Goal: Task Accomplishment & Management: Complete application form

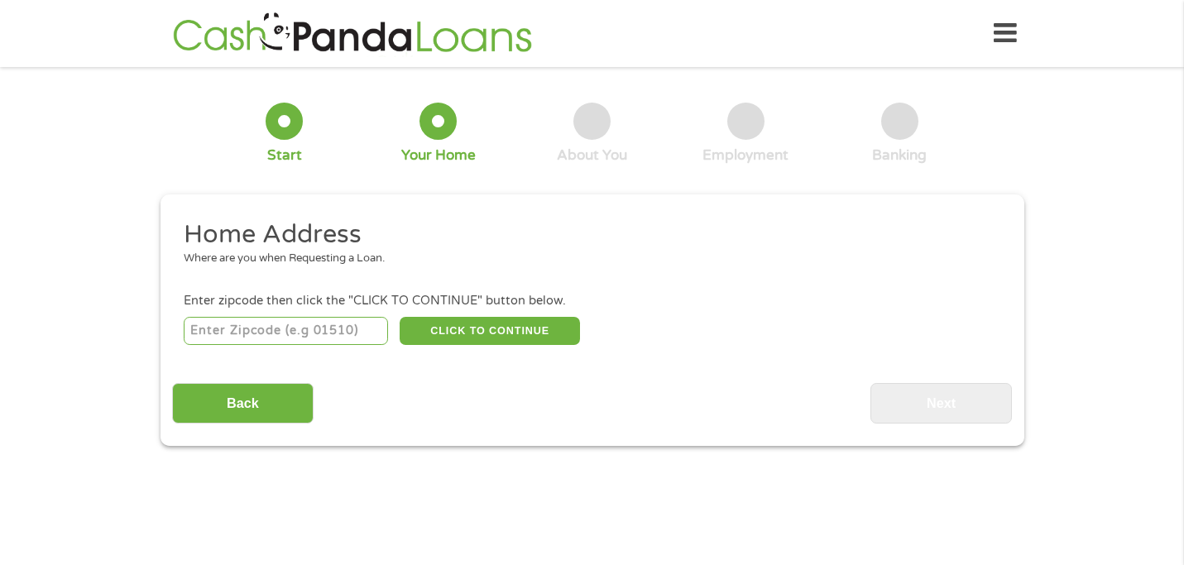
click at [314, 345] on div "CLICK TO CONTINUE Please recheck your Zipcode, it seems to be Incorrect" at bounding box center [592, 331] width 816 height 34
click at [315, 325] on input "number" at bounding box center [286, 331] width 204 height 28
type input "70806"
click at [511, 332] on button "CLICK TO CONTINUE" at bounding box center [490, 331] width 180 height 28
type input "70806"
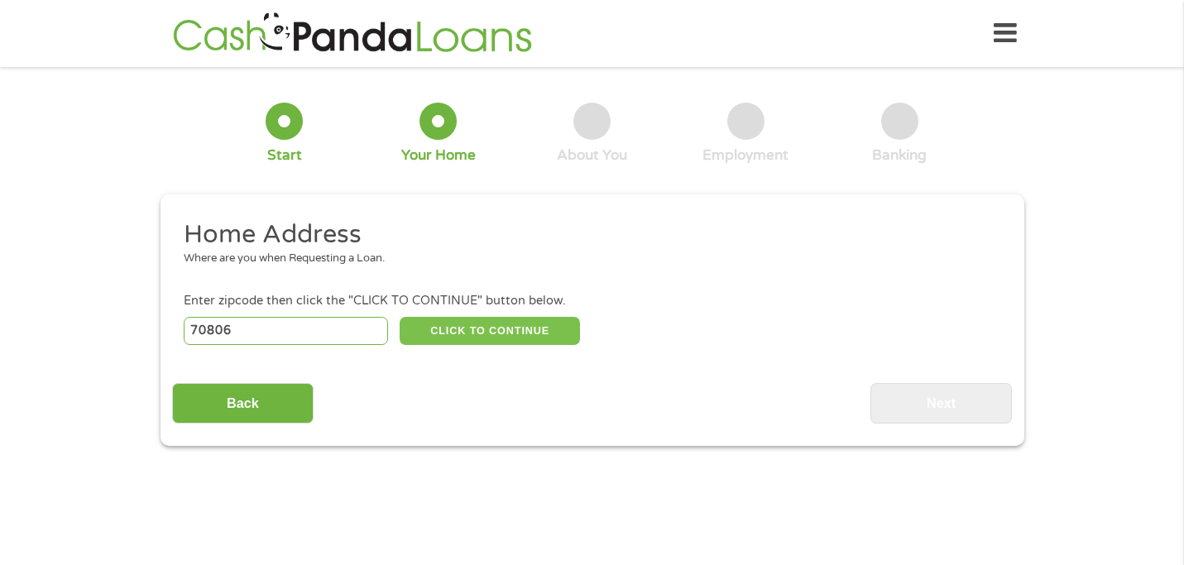
type input "Baton Rouge"
select select "[US_STATE]"
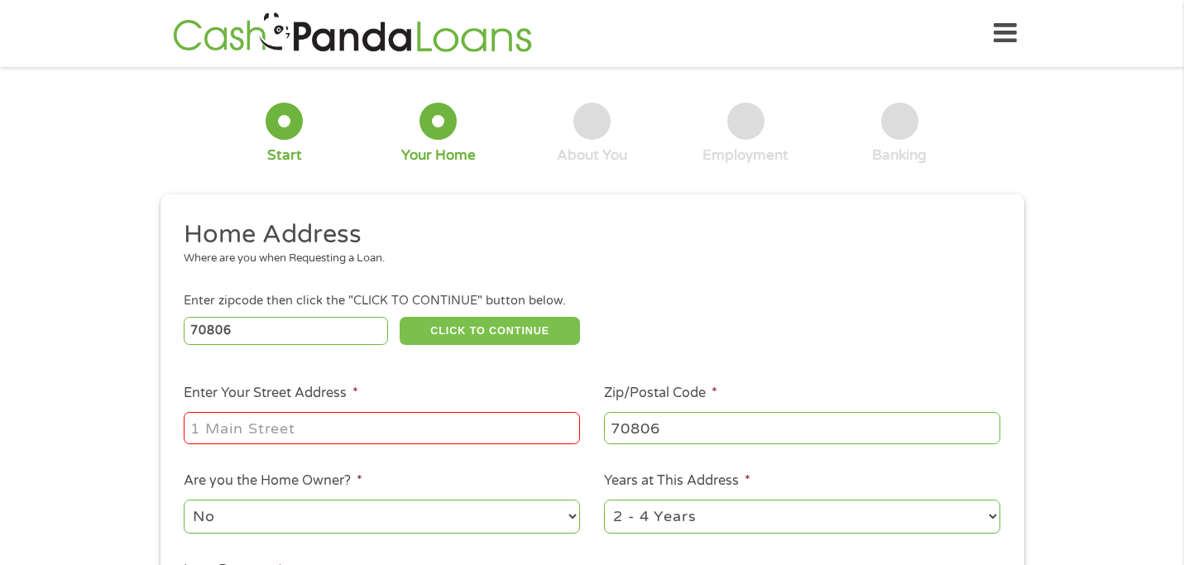
scroll to position [109, 0]
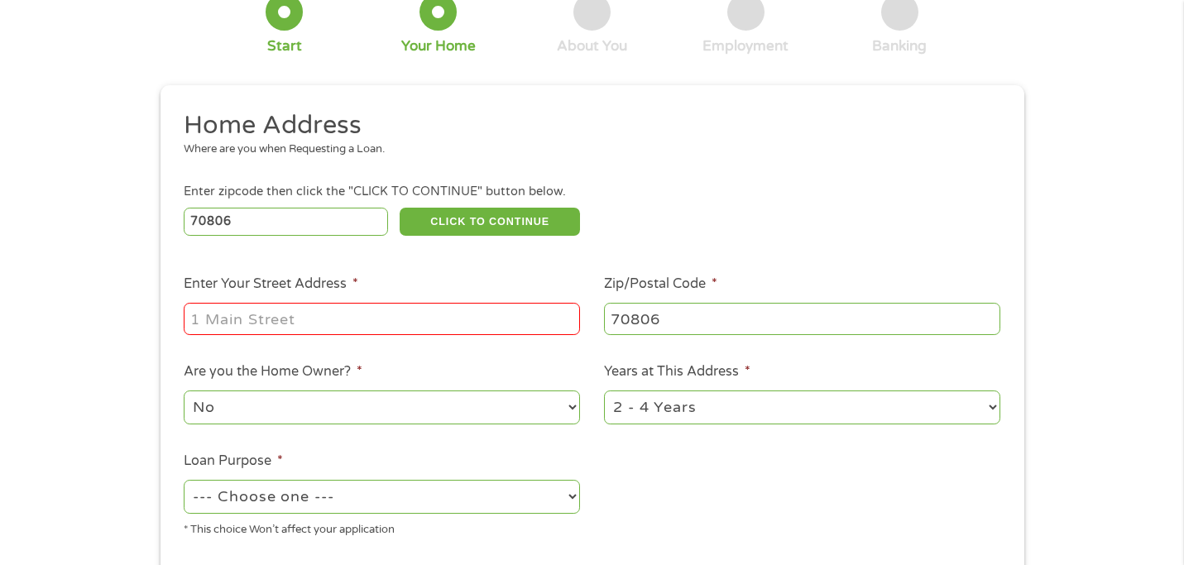
click at [486, 323] on input "Enter Your Street Address *" at bounding box center [382, 318] width 396 height 31
type input "[STREET_ADDRESS]"
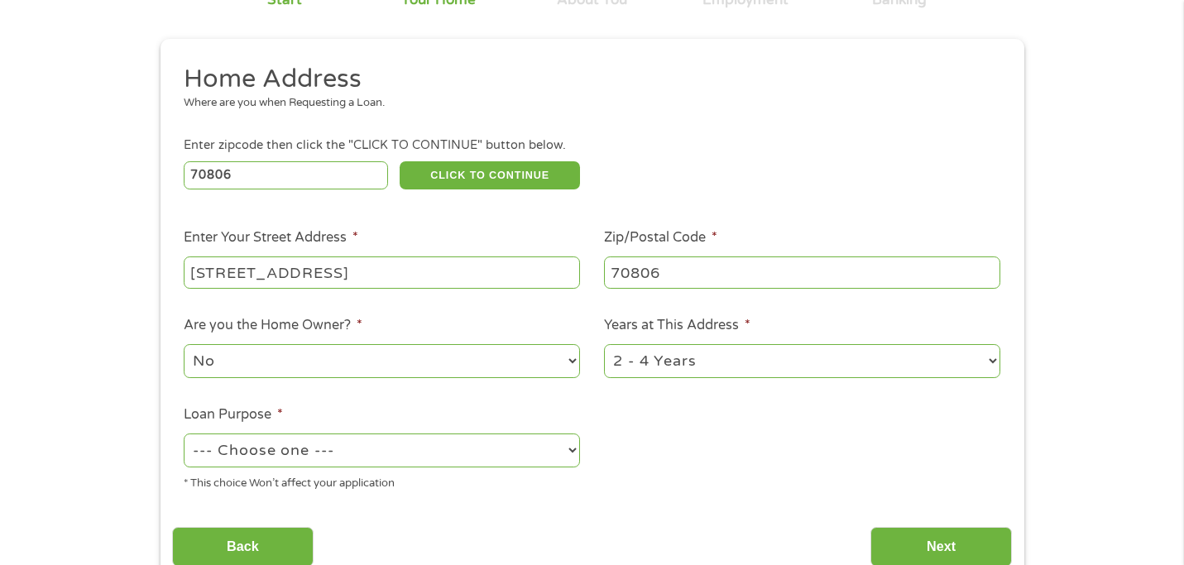
scroll to position [161, 0]
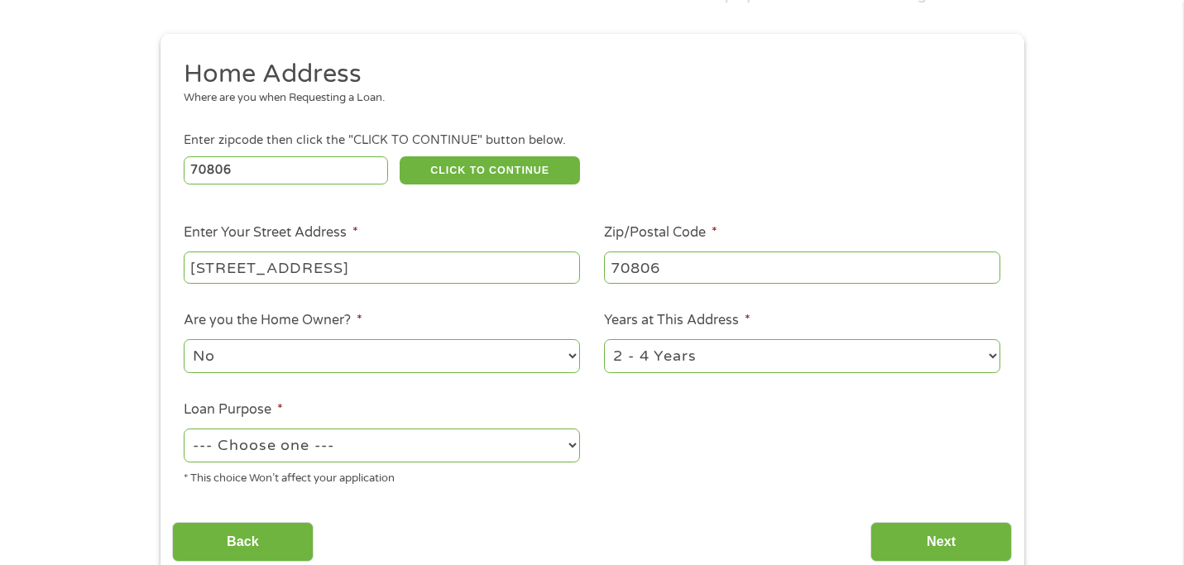
click at [671, 353] on select "1 Year or less 1 - 2 Years 2 - 4 Years Over 4 Years" at bounding box center [802, 356] width 396 height 34
select select "24months"
click at [604, 340] on select "1 Year or less 1 - 2 Years 2 - 4 Years Over 4 Years" at bounding box center [802, 356] width 396 height 34
click at [447, 442] on select "--- Choose one --- Pay Bills Debt Consolidation Home Improvement Major Purchase…" at bounding box center [382, 446] width 396 height 34
select select "debtconsolidation"
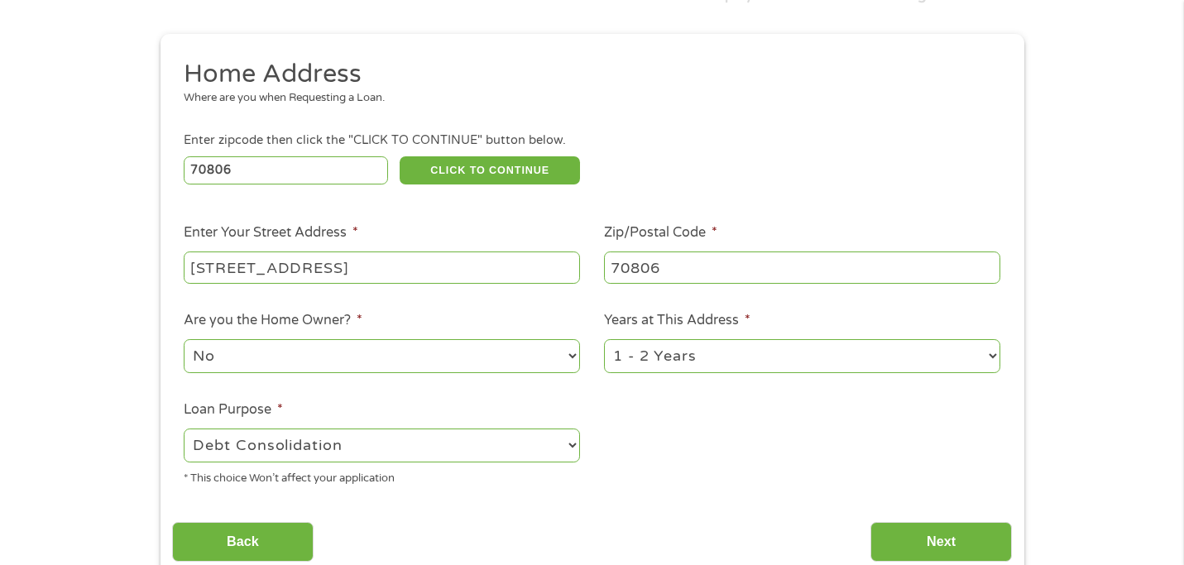
click at [184, 429] on select "--- Choose one --- Pay Bills Debt Consolidation Home Improvement Major Purchase…" at bounding box center [382, 446] width 396 height 34
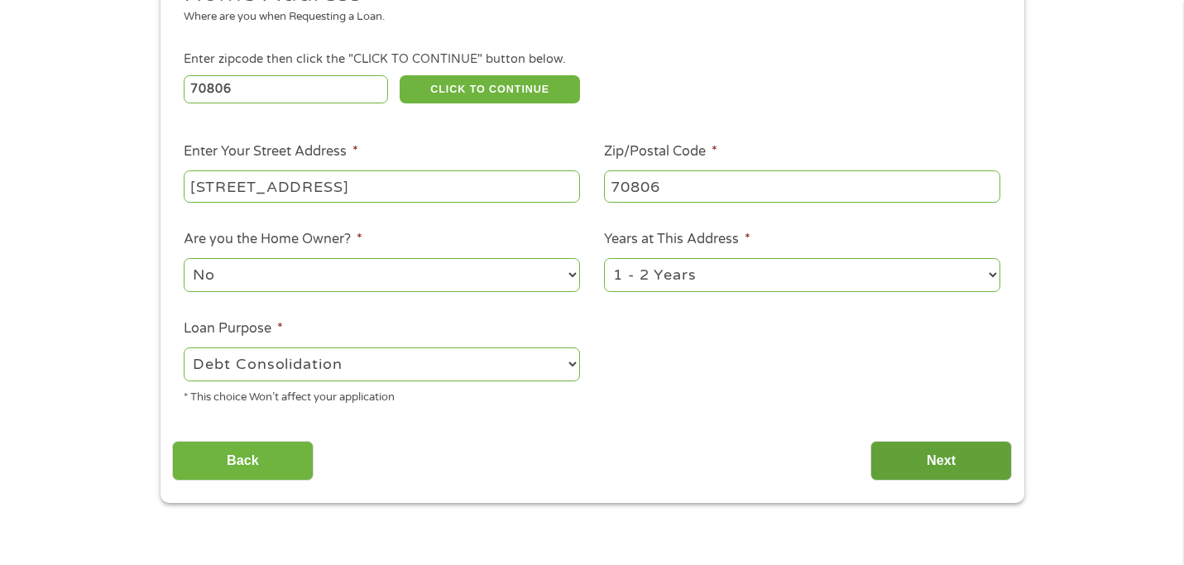
click at [952, 460] on input "Next" at bounding box center [942, 461] width 142 height 41
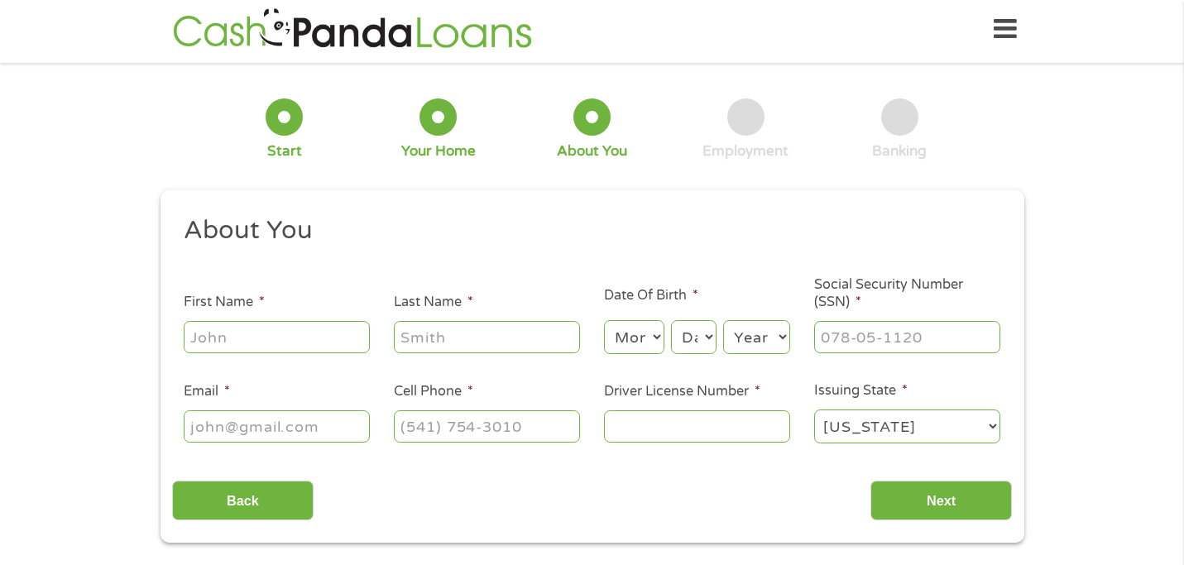
scroll to position [0, 0]
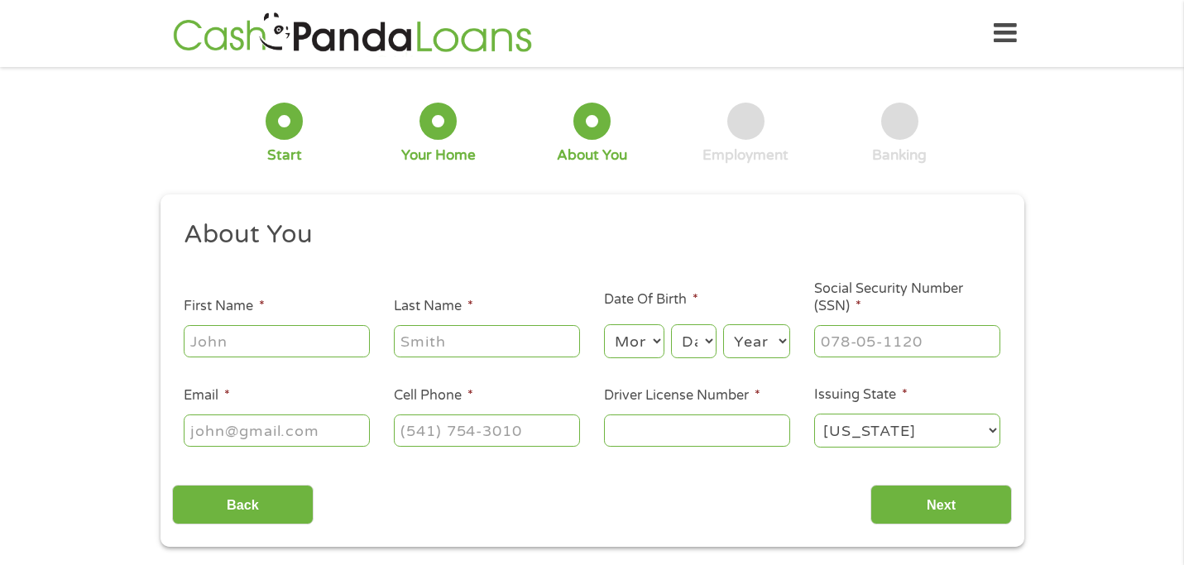
click at [336, 354] on input "First Name *" at bounding box center [277, 340] width 186 height 31
type input "[PERSON_NAME]"
type input "[EMAIL_ADDRESS][DOMAIN_NAME]"
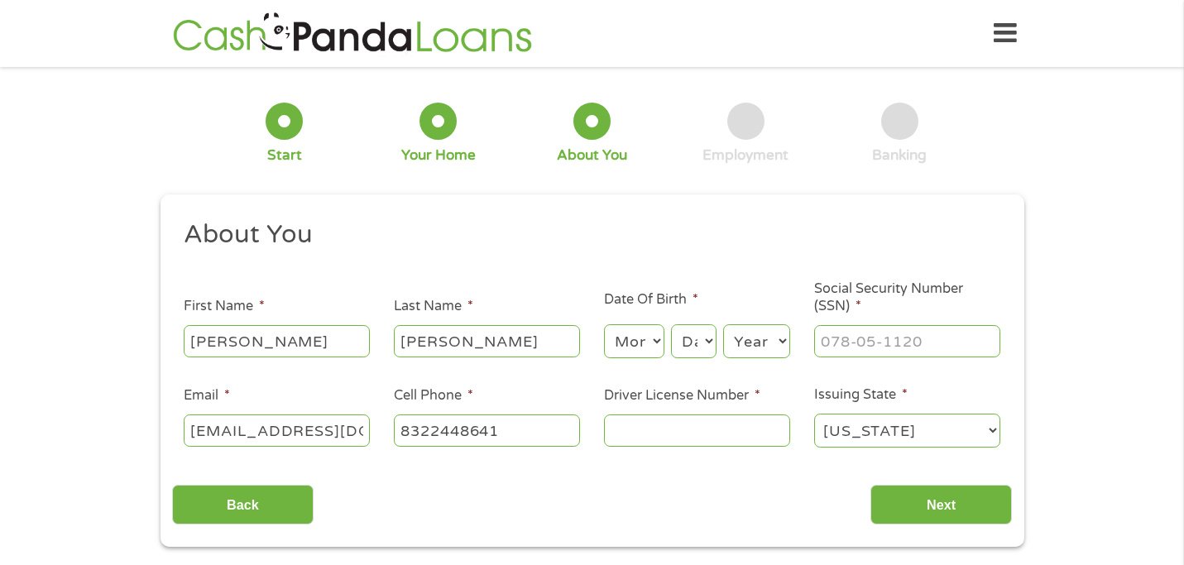
type input "[PHONE_NUMBER]"
click at [641, 347] on select "Month 1 2 3 4 5 6 7 8 9 10 11 12" at bounding box center [634, 341] width 60 height 34
select select "11"
click at [604, 325] on select "Month 1 2 3 4 5 6 7 8 9 10 11 12" at bounding box center [634, 341] width 60 height 34
click at [693, 340] on select "Day 1 2 3 4 5 6 7 8 9 10 11 12 13 14 15 16 17 18 19 20 21 22 23 24 25 26 27 28 …" at bounding box center [693, 341] width 45 height 34
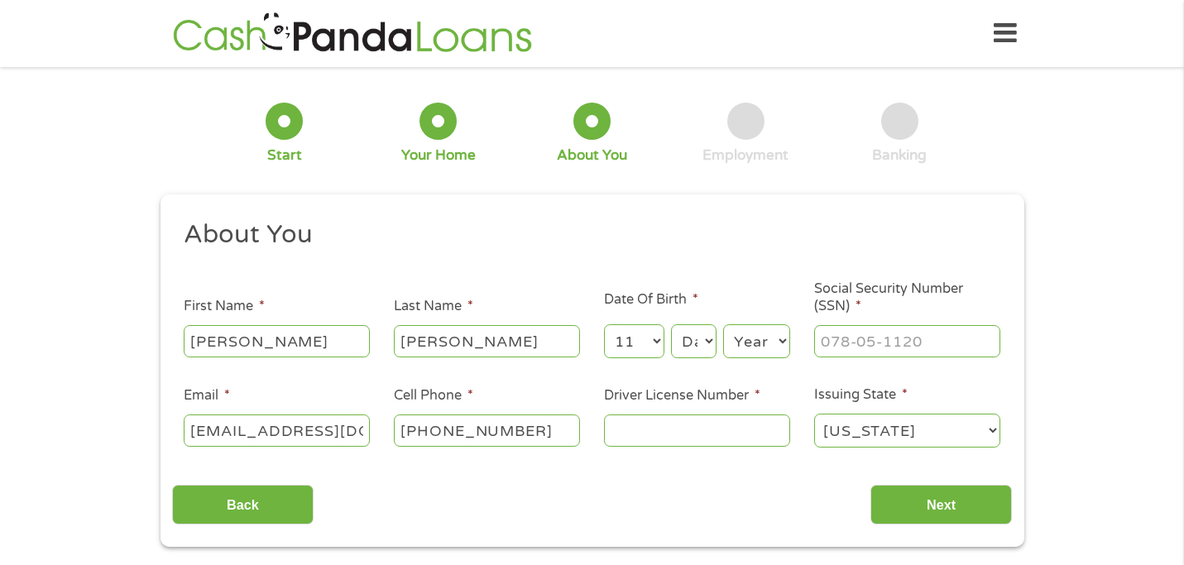
select select "23"
click at [671, 325] on select "Day 1 2 3 4 5 6 7 8 9 10 11 12 13 14 15 16 17 18 19 20 21 22 23 24 25 26 27 28 …" at bounding box center [693, 341] width 45 height 34
click at [775, 341] on select "Year [DATE] 2006 2005 2004 2003 2002 2001 2000 1999 1998 1997 1996 1995 1994 19…" at bounding box center [756, 341] width 67 height 34
select select "2001"
click at [723, 325] on select "Year [DATE] 2006 2005 2004 2003 2002 2001 2000 1999 1998 1997 1996 1995 1994 19…" at bounding box center [756, 341] width 67 height 34
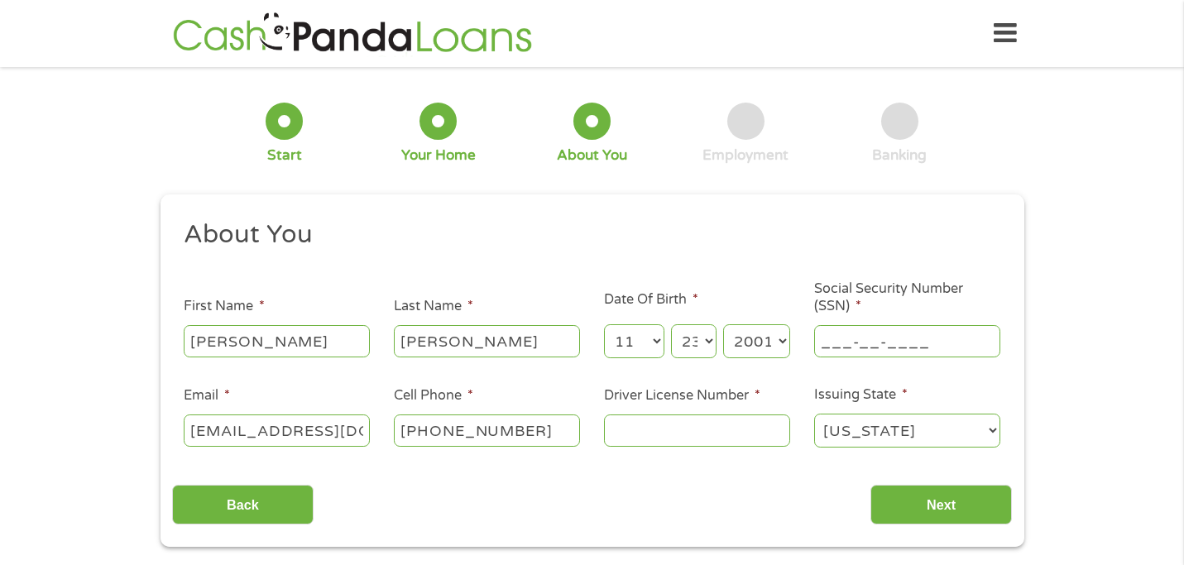
click at [875, 348] on input "___-__-____" at bounding box center [907, 340] width 186 height 31
type input "618-29-1125"
click at [727, 439] on input "Driver License Number *" at bounding box center [697, 430] width 186 height 31
click at [866, 455] on ul "About You This field is hidden when viewing the form Title * --- Choose one ---…" at bounding box center [592, 340] width 840 height 244
click at [866, 442] on select "[US_STATE] [US_STATE] [US_STATE] [US_STATE] [US_STATE] [US_STATE] [US_STATE] [U…" at bounding box center [907, 431] width 186 height 34
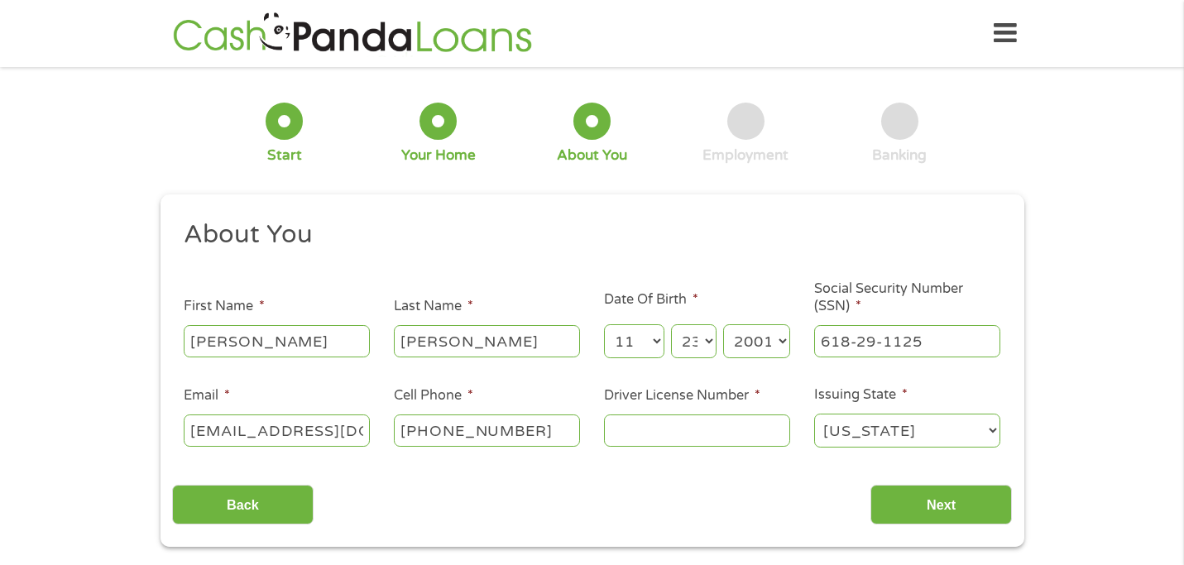
select select "[US_STATE]"
click at [814, 415] on select "[US_STATE] [US_STATE] [US_STATE] [US_STATE] [US_STATE] [US_STATE] [US_STATE] [U…" at bounding box center [907, 431] width 186 height 34
click at [764, 431] on input "Driver License Number *" at bounding box center [697, 430] width 186 height 31
type input "42520395"
click at [951, 429] on select "[US_STATE] [US_STATE] [US_STATE] [US_STATE] [US_STATE] [US_STATE] [US_STATE] [U…" at bounding box center [907, 431] width 186 height 34
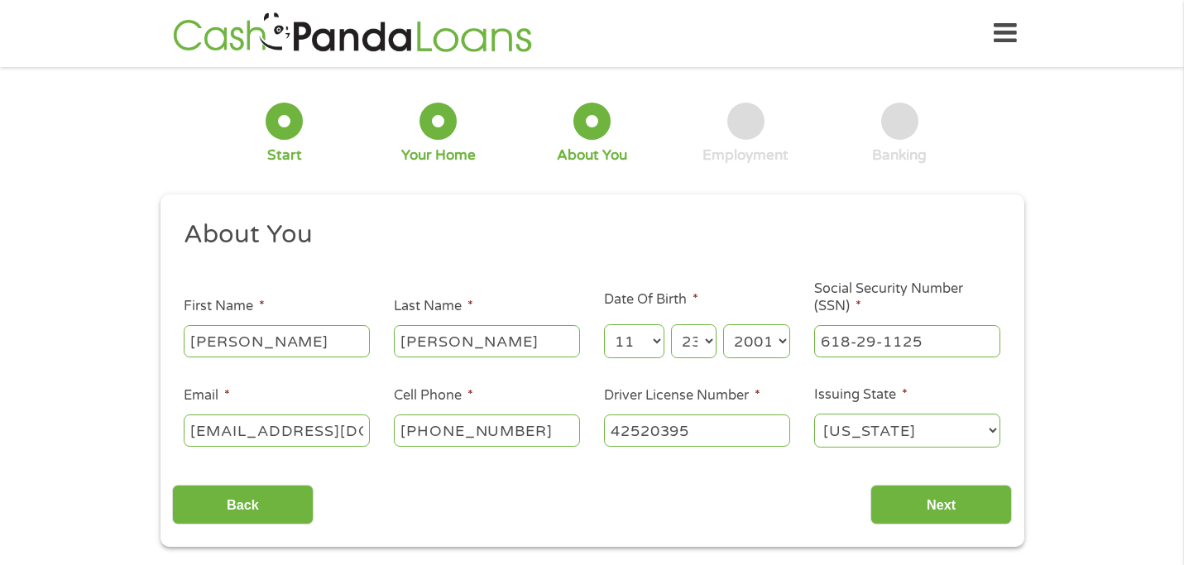
select select "[US_STATE]"
click at [814, 415] on select "[US_STATE] [US_STATE] [US_STATE] [US_STATE] [US_STATE] [US_STATE] [US_STATE] [U…" at bounding box center [907, 431] width 186 height 34
click at [961, 523] on input "Next" at bounding box center [942, 505] width 142 height 41
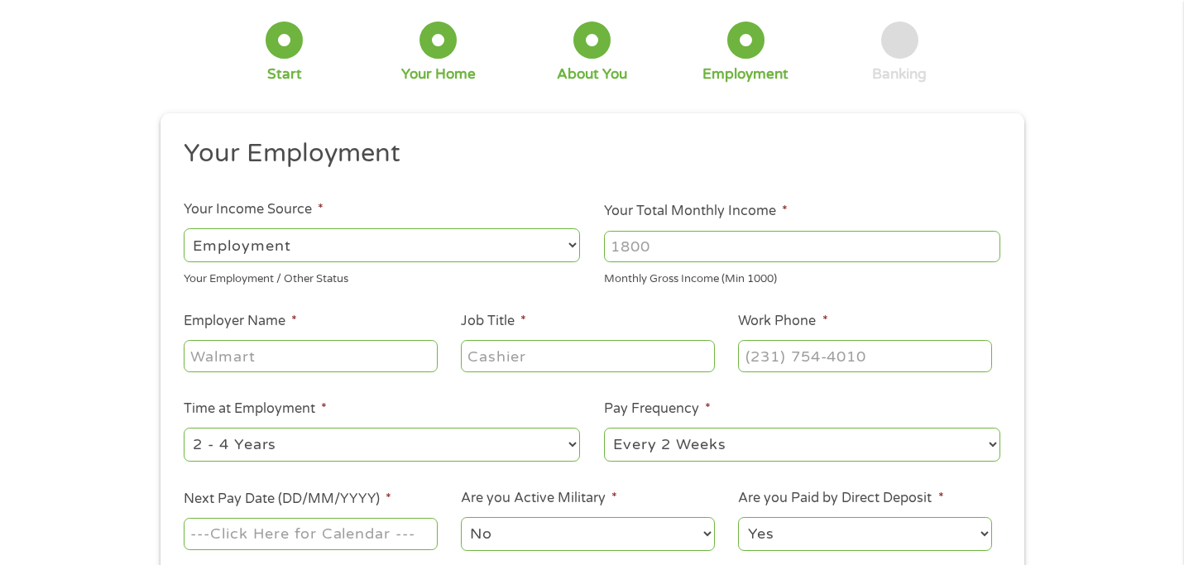
scroll to position [83, 0]
click at [647, 242] on input "Your Total Monthly Income *" at bounding box center [802, 244] width 396 height 31
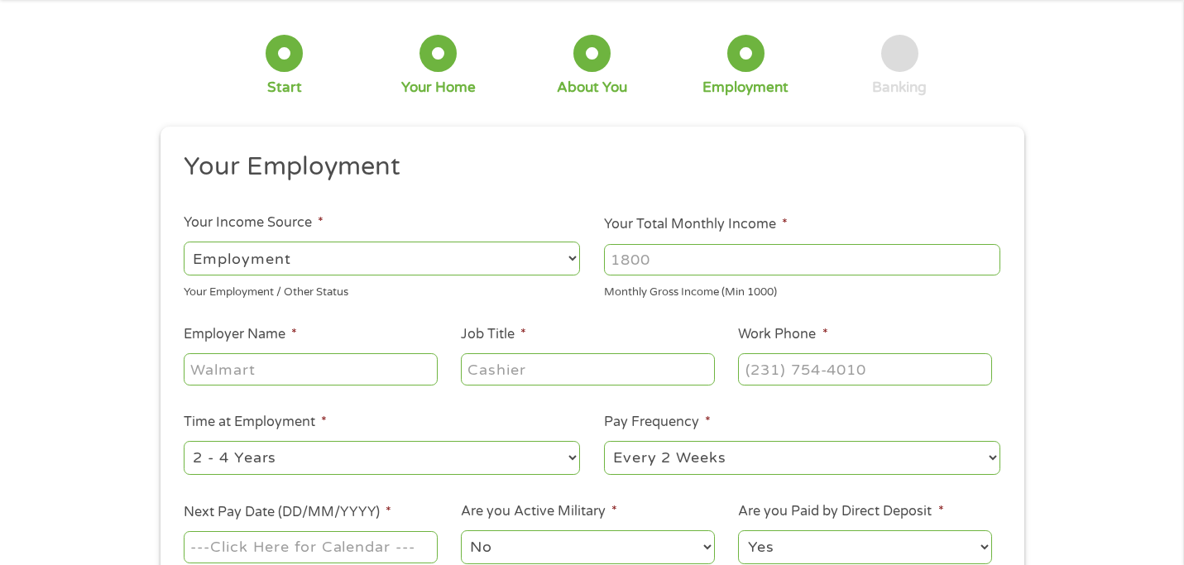
scroll to position [90, 0]
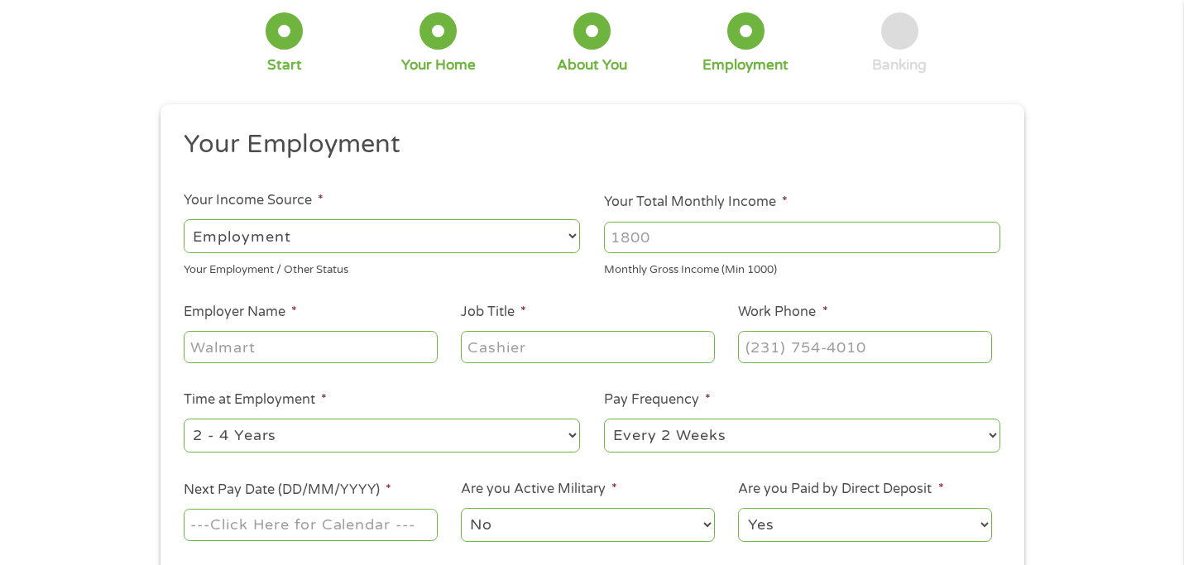
click at [557, 229] on select "--- Choose one --- Employment [DEMOGRAPHIC_DATA] Benefits" at bounding box center [382, 236] width 396 height 34
click at [679, 237] on input "Your Total Monthly Income *" at bounding box center [802, 237] width 396 height 31
type input "3000"
click at [367, 353] on input "Employer Name *" at bounding box center [310, 346] width 253 height 31
type input "BLDG 5"
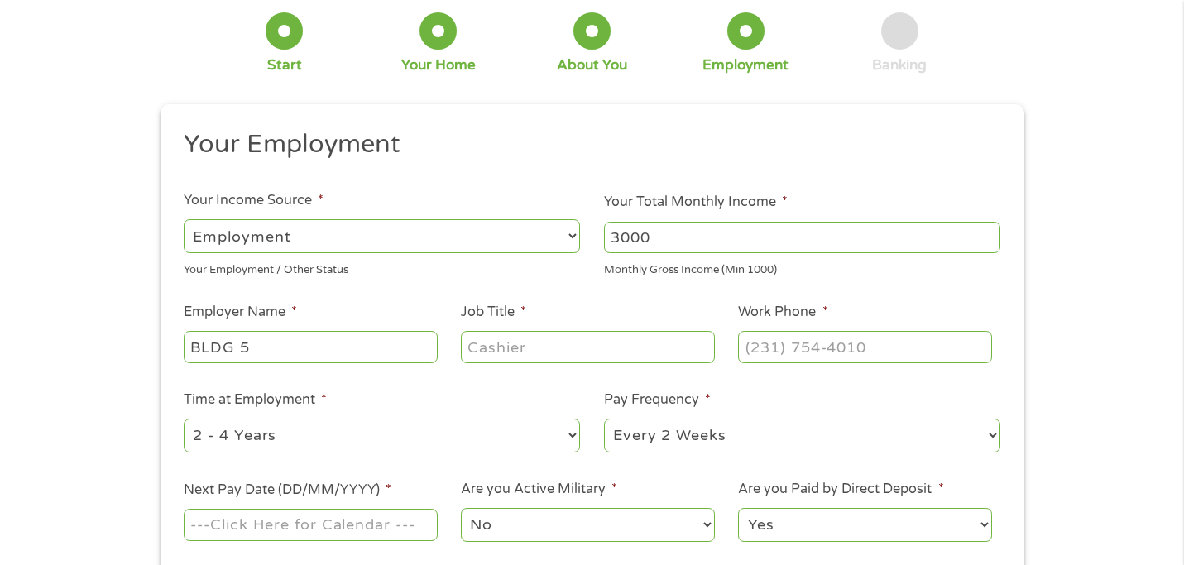
click at [545, 349] on input "Job Title *" at bounding box center [587, 346] width 253 height 31
type input "Bartender"
type input "(___) ___-____"
click at [814, 346] on input "(___) ___-____" at bounding box center [864, 346] width 253 height 31
type input "[PHONE_NUMBER]"
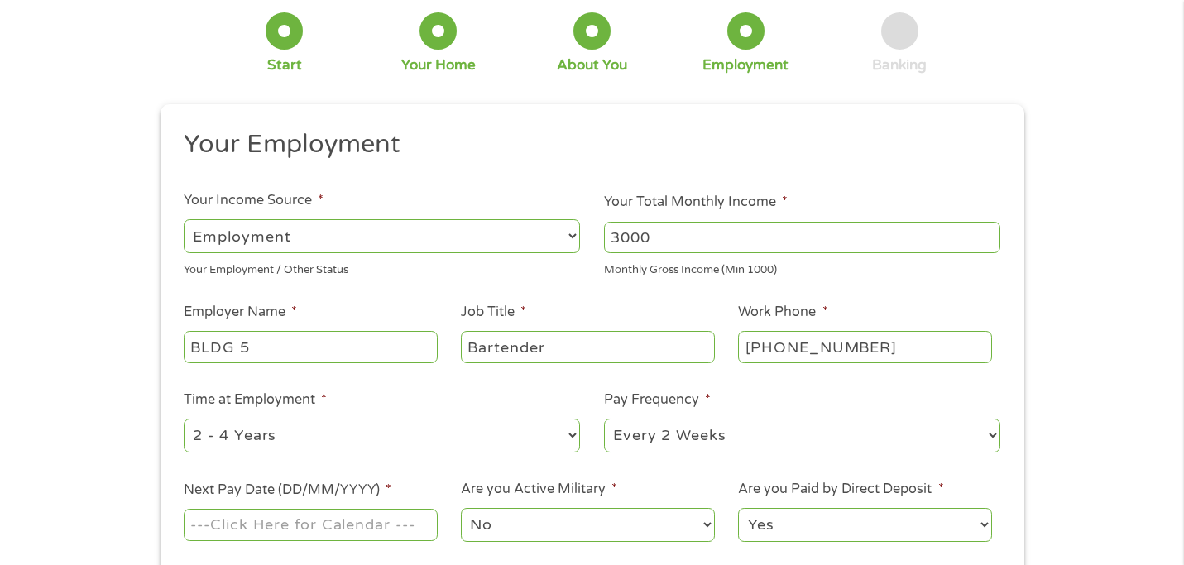
click at [324, 437] on select "--- Choose one --- 1 Year or less 1 - 2 Years 2 - 4 Years Over 4 Years" at bounding box center [382, 436] width 396 height 34
click at [184, 419] on select "--- Choose one --- 1 Year or less 1 - 2 Years 2 - 4 Years Over 4 Years" at bounding box center [382, 436] width 396 height 34
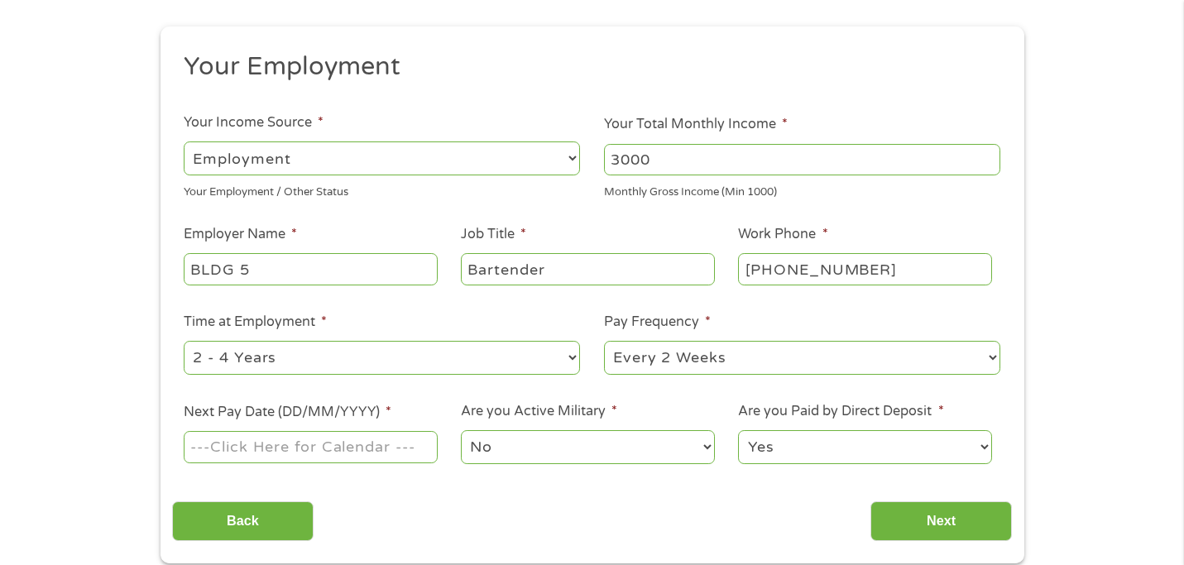
scroll to position [186, 0]
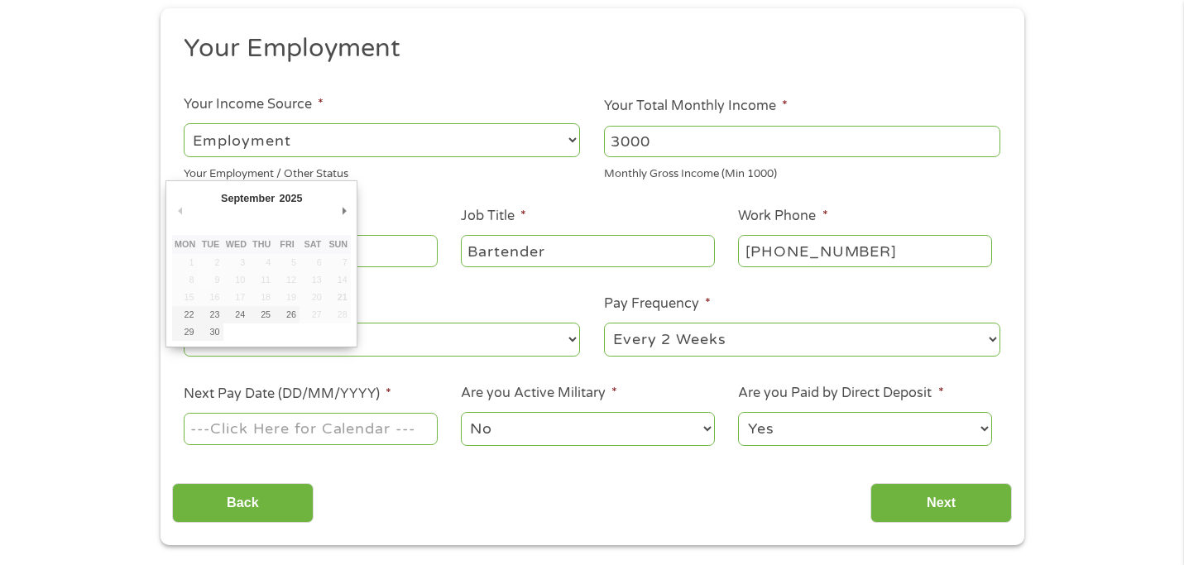
click at [393, 429] on input "Next Pay Date (DD/MM/YYYY) *" at bounding box center [310, 428] width 253 height 31
type input "[DATE]"
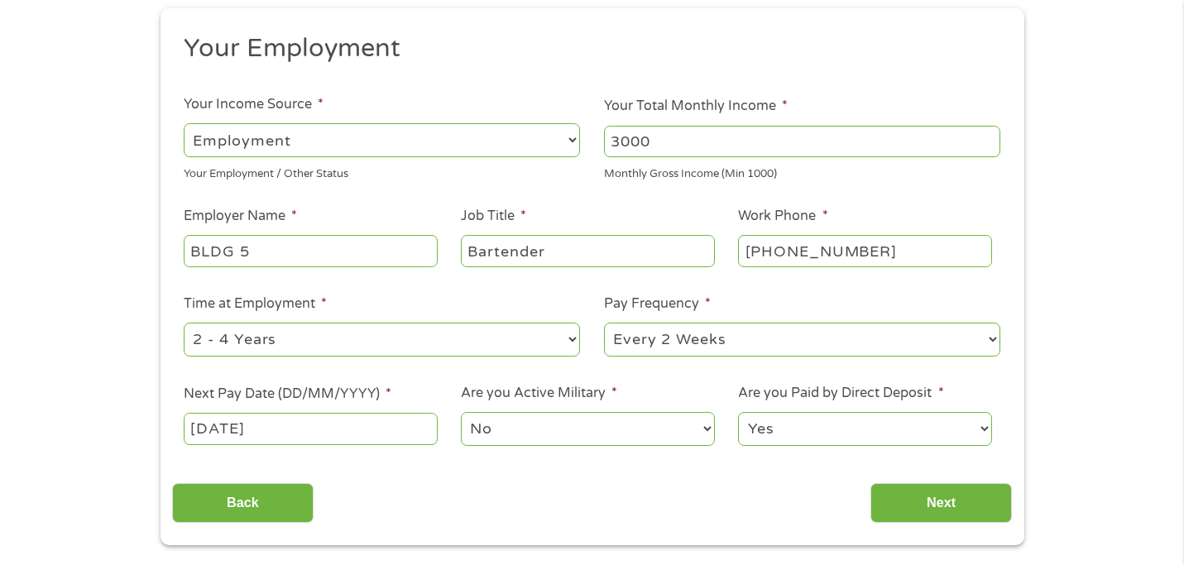
click at [847, 439] on select "Yes No" at bounding box center [864, 429] width 253 height 34
click at [738, 412] on select "Yes No" at bounding box center [864, 429] width 253 height 34
click at [950, 501] on input "Next" at bounding box center [942, 503] width 142 height 41
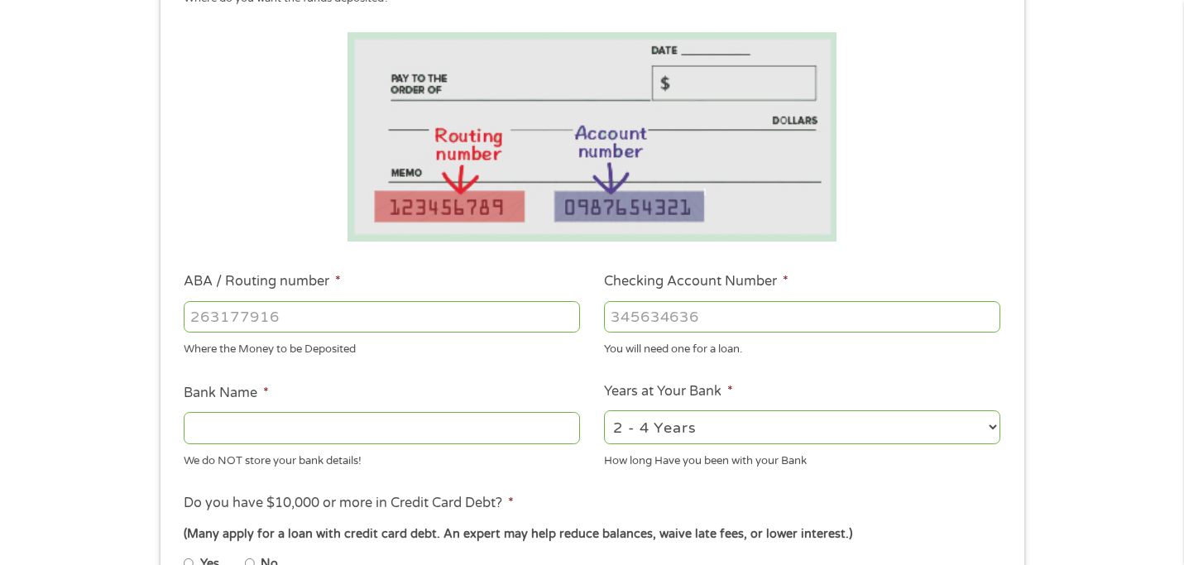
scroll to position [258, 0]
click at [377, 326] on input "ABA / Routing number *" at bounding box center [382, 318] width 396 height 31
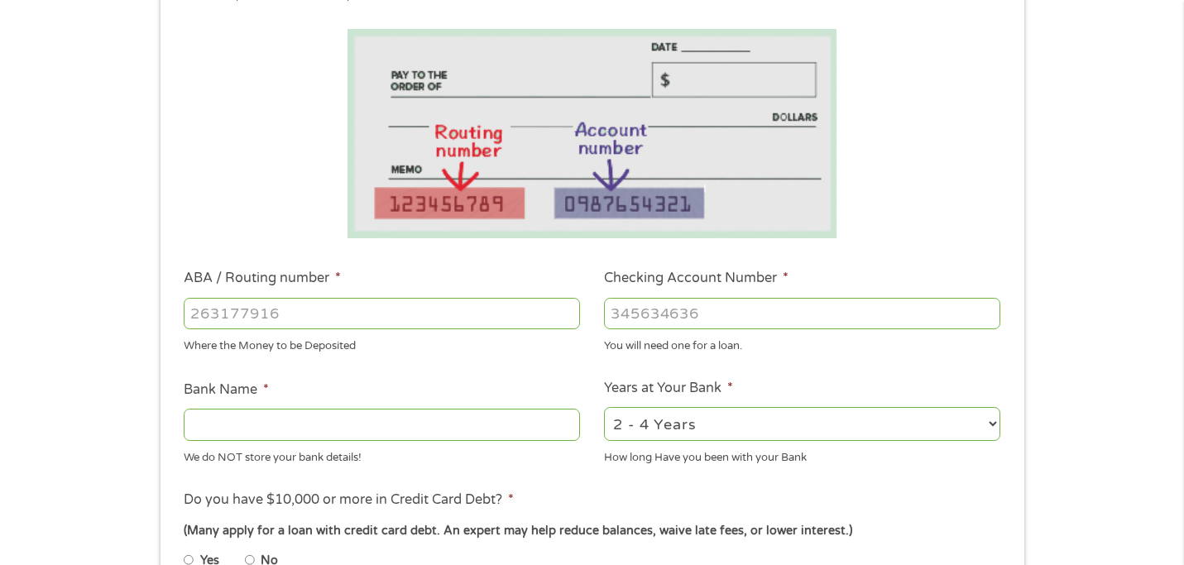
scroll to position [269, 0]
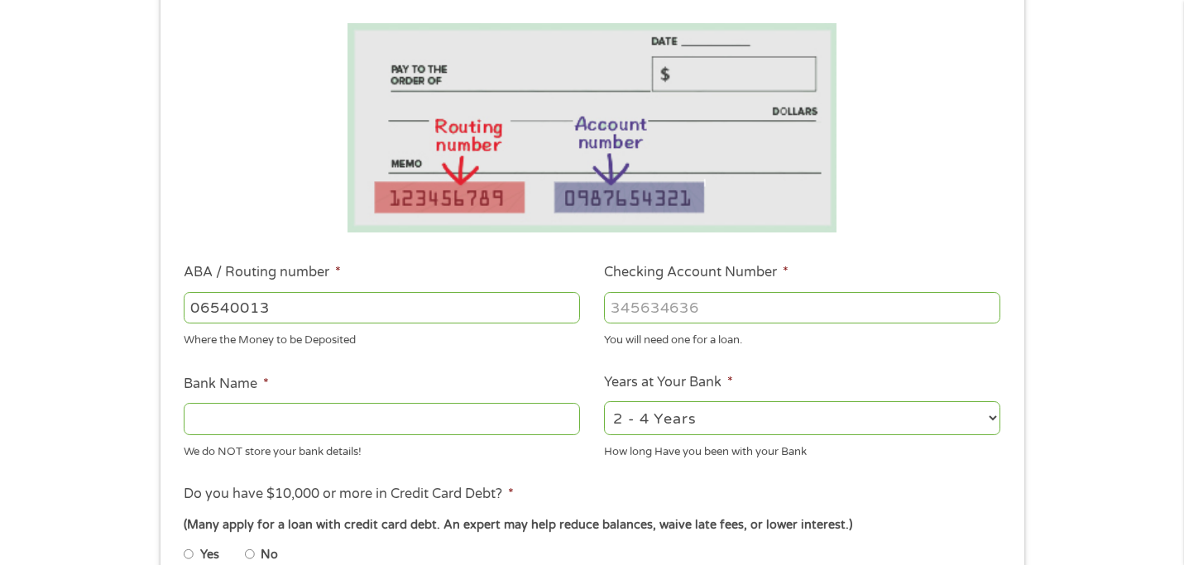
type input "065400137"
type input "JPMORGAN CHASE BANK NA"
type input "065400137"
click at [712, 301] on input "Checking Account Number *" at bounding box center [802, 307] width 396 height 31
type input "783957910"
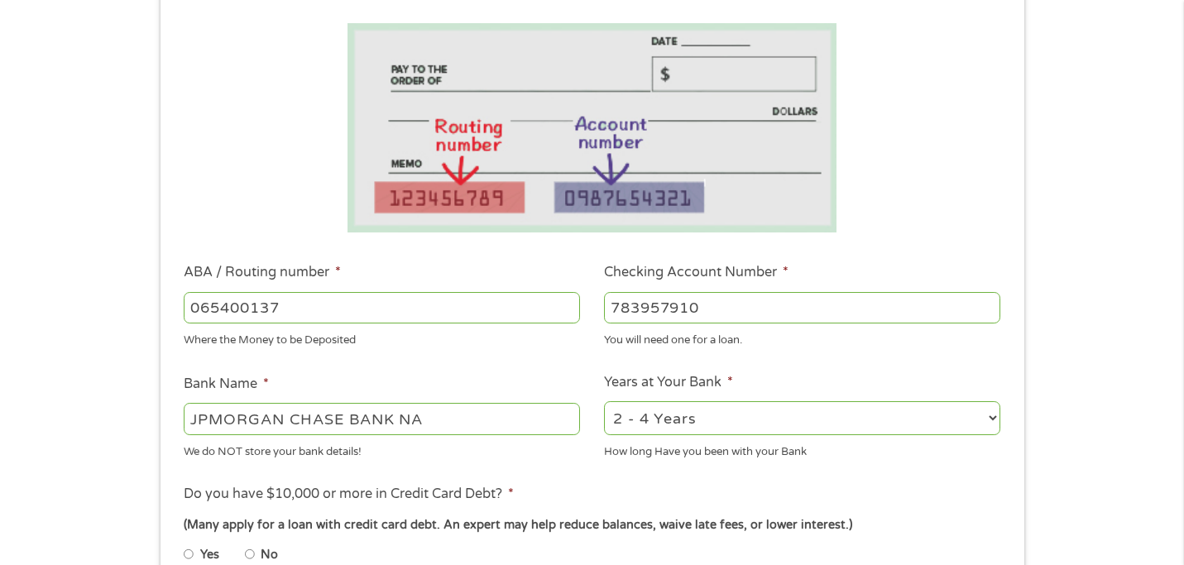
click at [532, 352] on ul "Bank Information Where do you want the funds deposited? ABA / Routing number * …" at bounding box center [592, 362] width 840 height 824
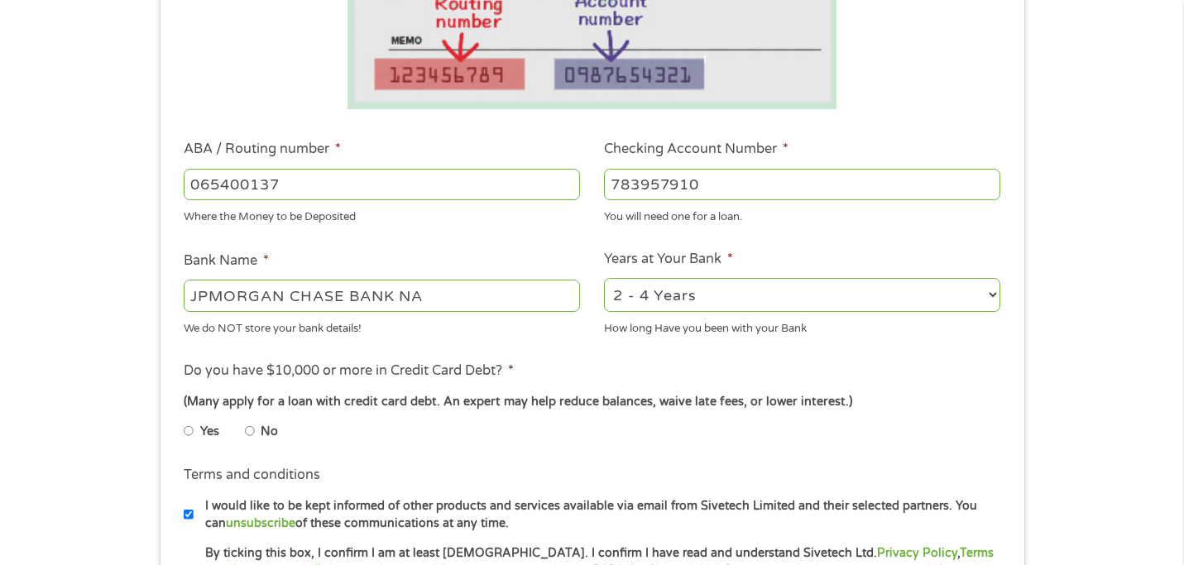
scroll to position [393, 0]
click at [674, 290] on select "2 - 4 Years 6 - 12 Months 1 - 2 Years Over 4 Years" at bounding box center [802, 294] width 396 height 34
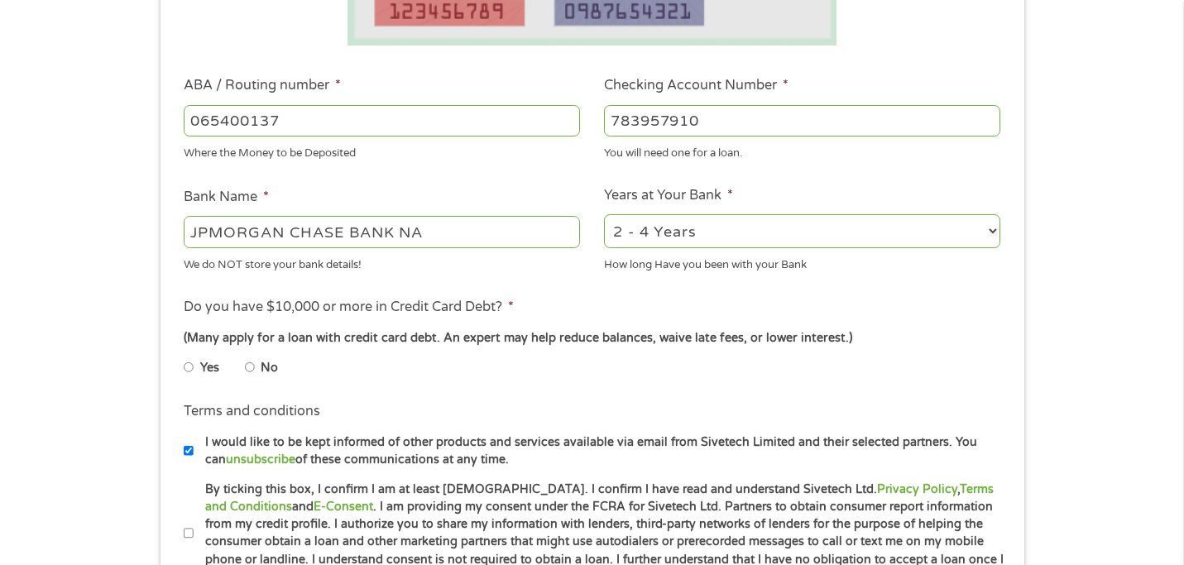
scroll to position [467, 0]
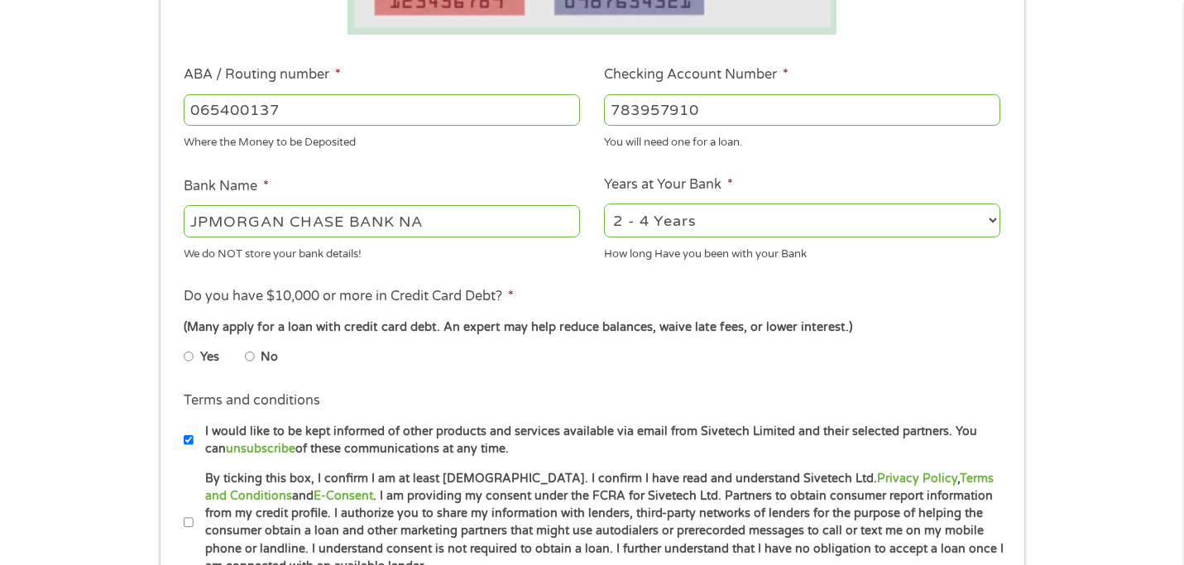
click at [247, 357] on input "No" at bounding box center [250, 356] width 10 height 26
radio input "true"
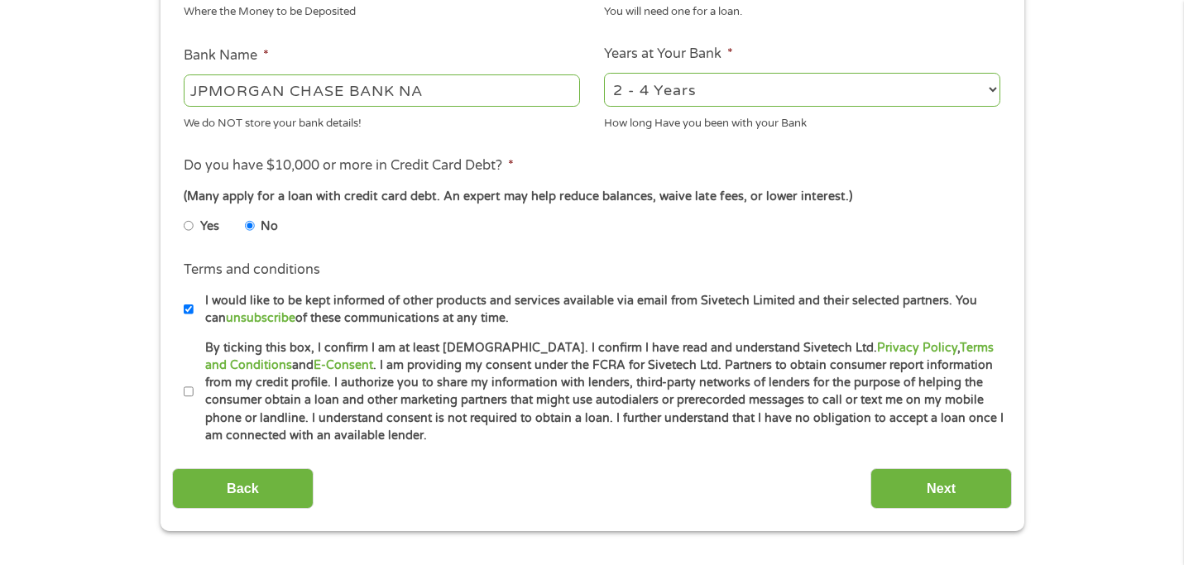
scroll to position [621, 0]
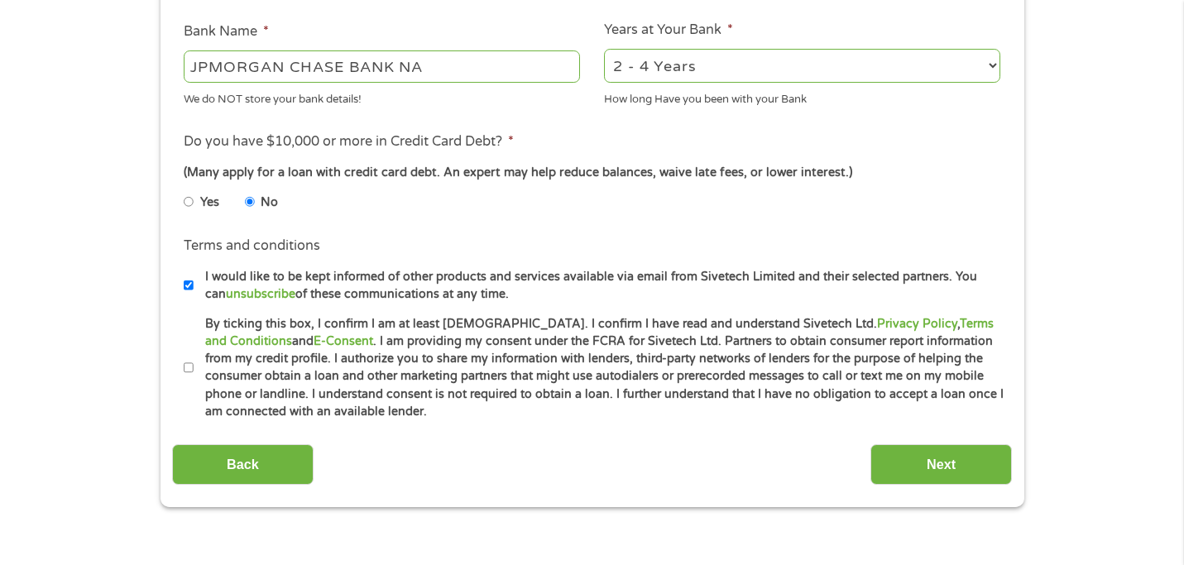
click at [190, 369] on input "By ticking this box, I confirm I am at least [DEMOGRAPHIC_DATA]. I confirm I ha…" at bounding box center [189, 368] width 10 height 26
checkbox input "true"
click at [888, 464] on input "Next" at bounding box center [942, 464] width 142 height 41
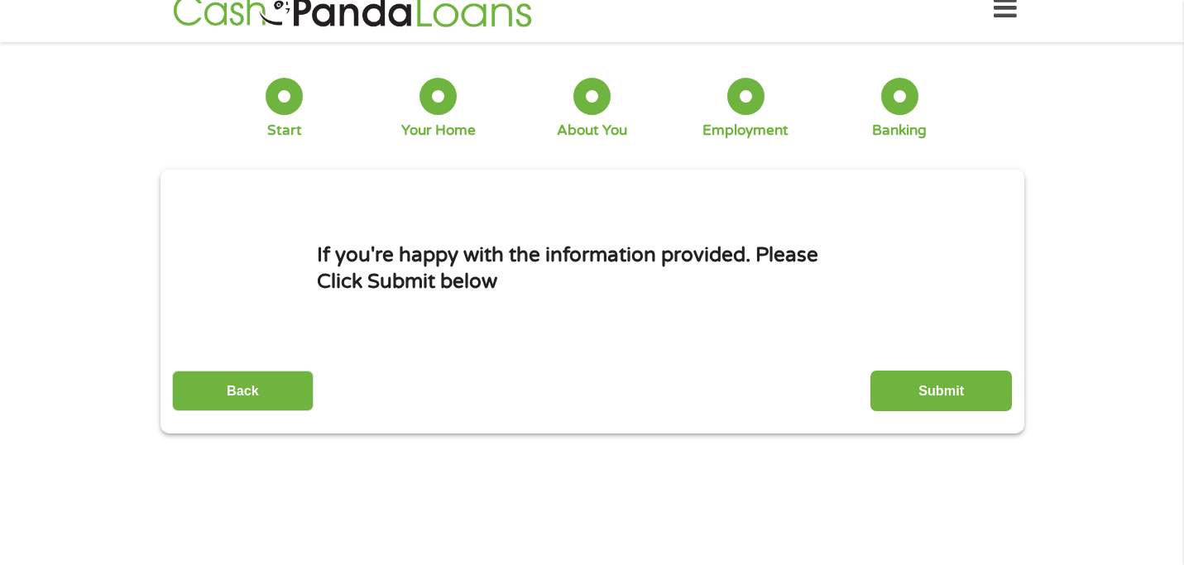
scroll to position [0, 0]
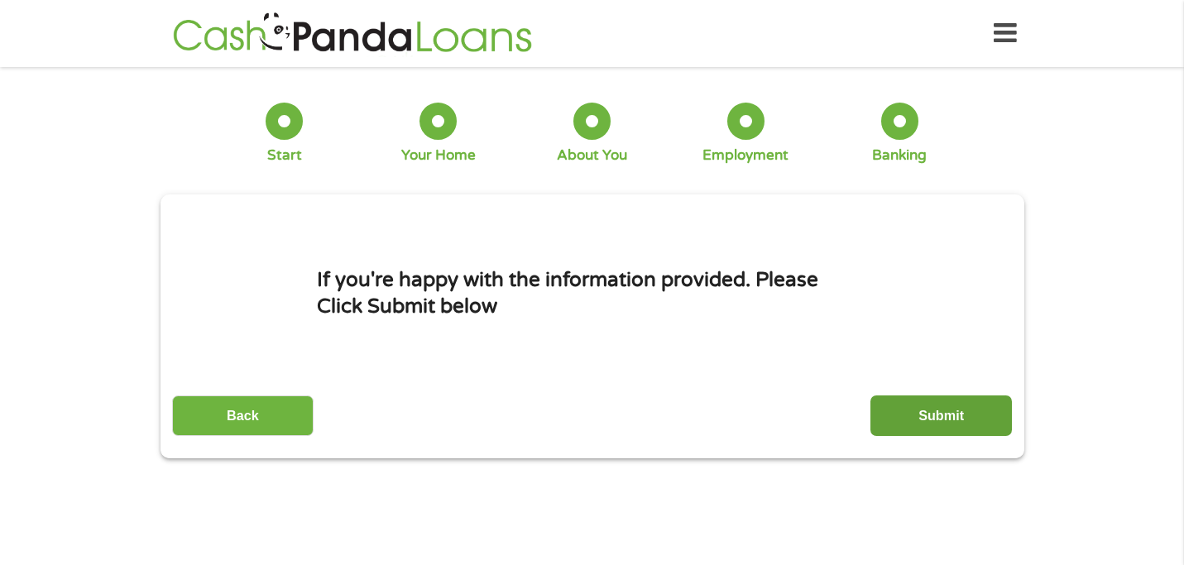
click at [962, 422] on input "Submit" at bounding box center [942, 416] width 142 height 41
